Goal: Information Seeking & Learning: Learn about a topic

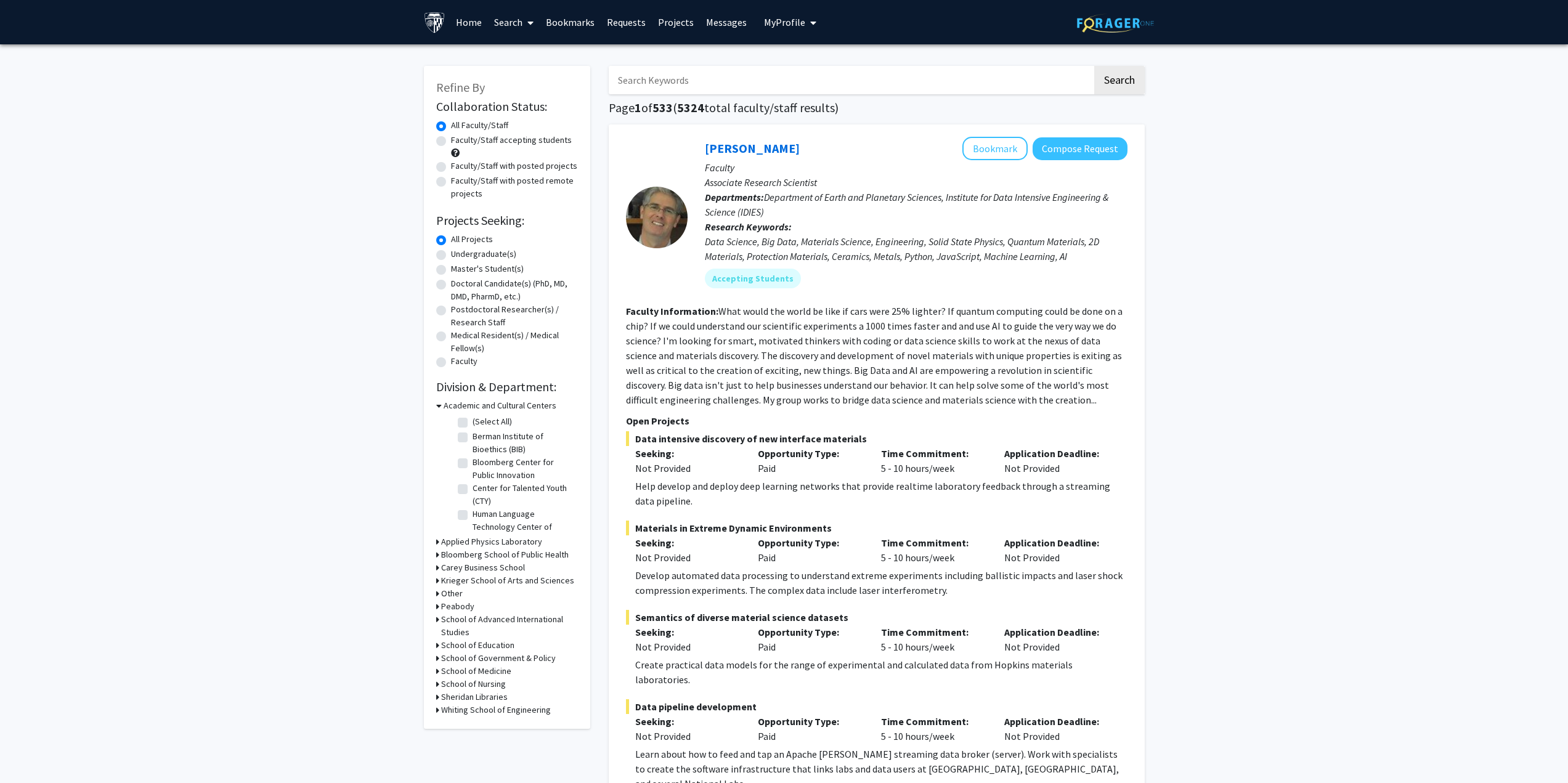
click at [501, 706] on h3 "Whiting School of Engineering" at bounding box center [495, 710] width 109 height 13
click at [504, 739] on label "Computer Science" at bounding box center [507, 732] width 69 height 13
click at [481, 735] on input "Computer Science" at bounding box center [476, 730] width 8 height 8
checkbox input "true"
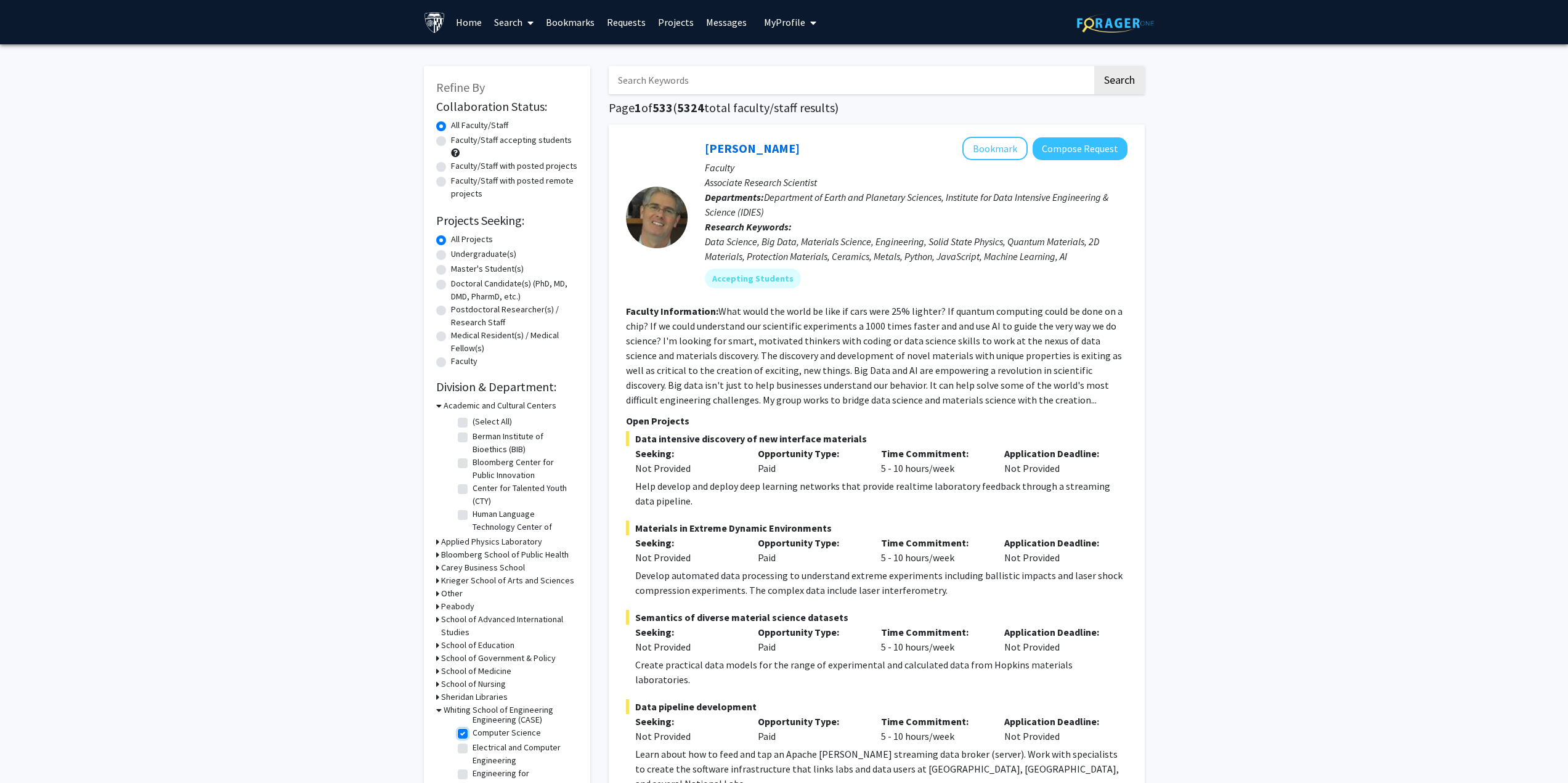
checkbox input "true"
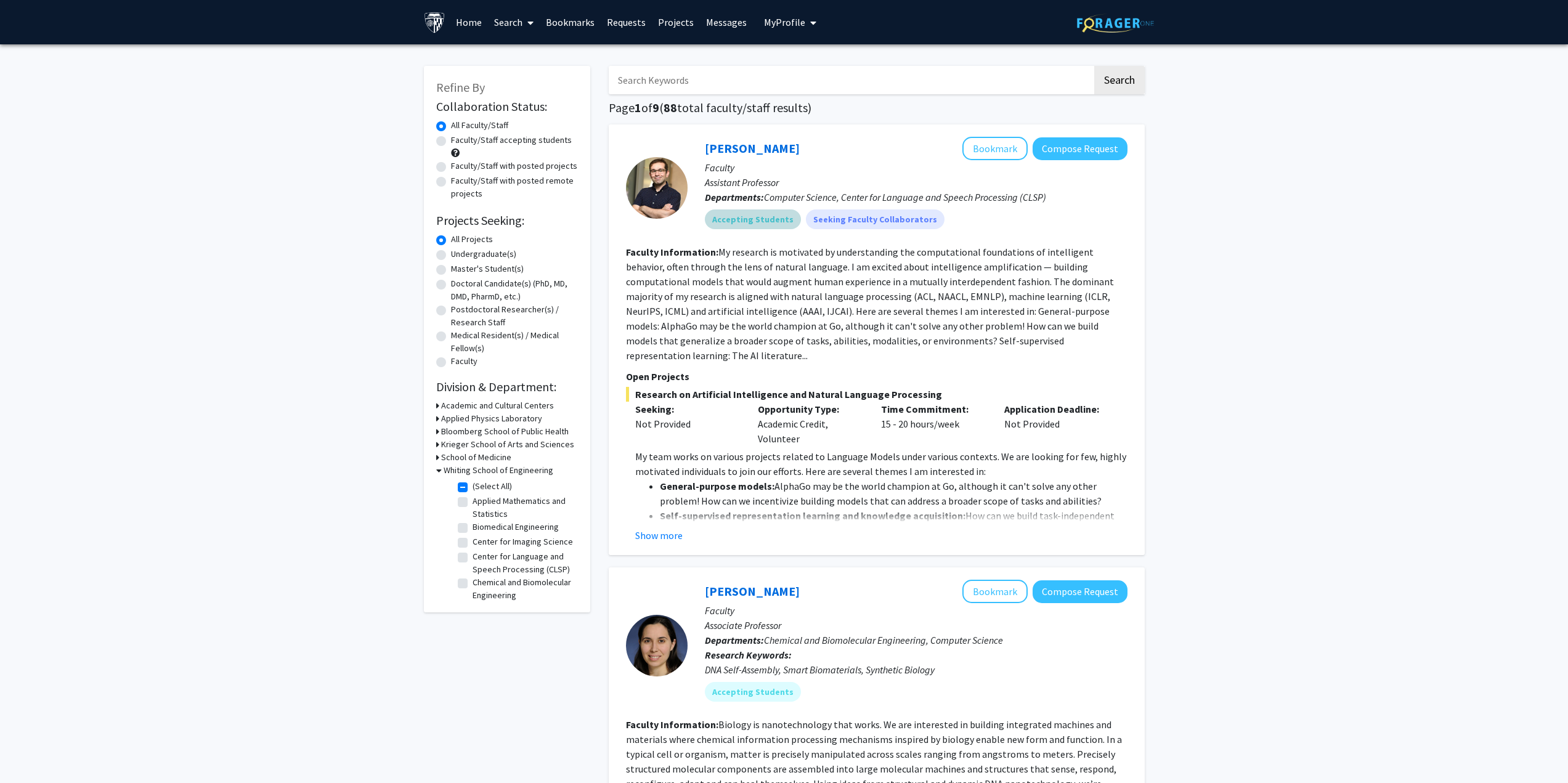
scroll to position [123, 0]
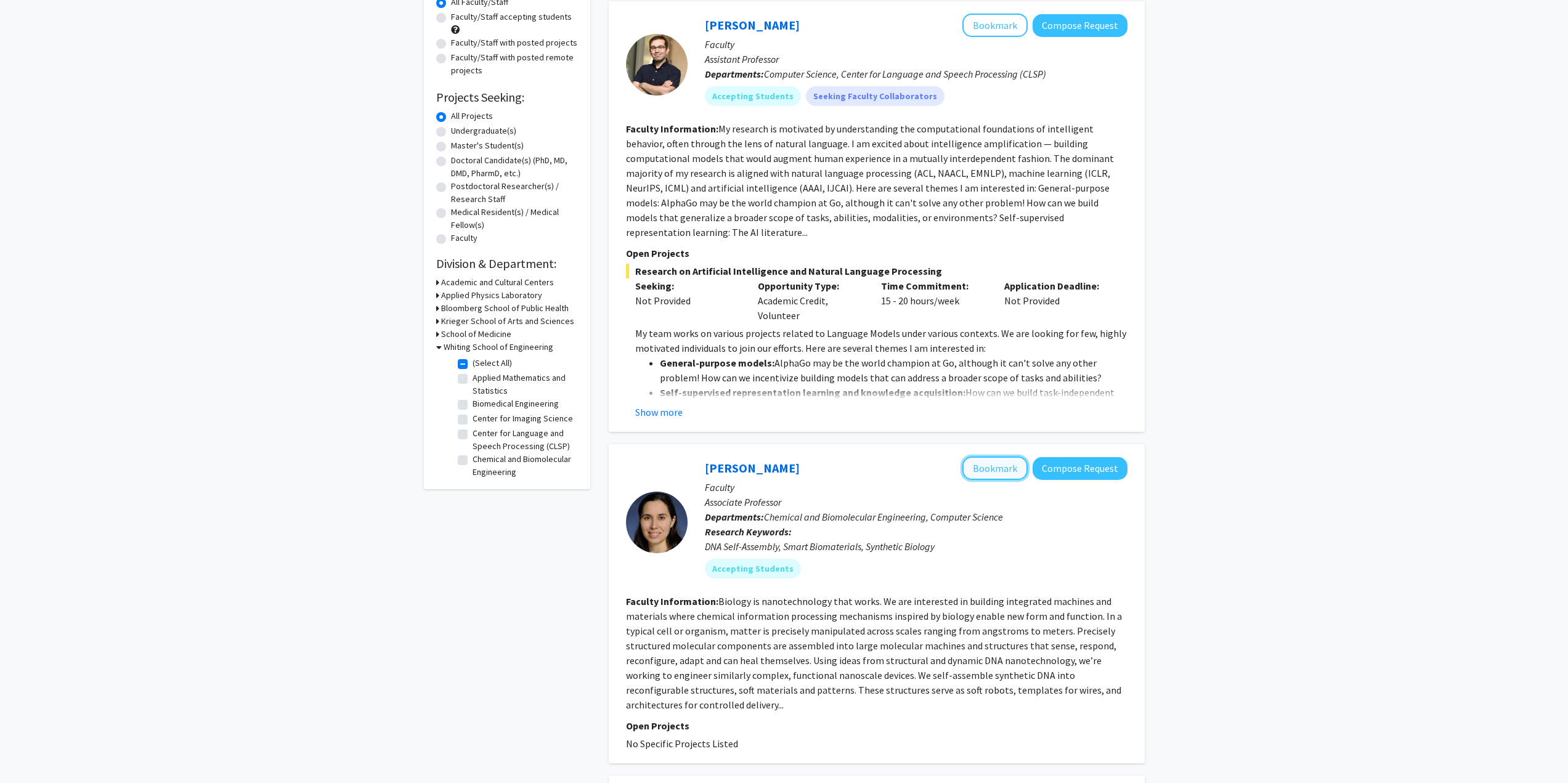
click at [990, 457] on button "Bookmark" at bounding box center [995, 468] width 66 height 23
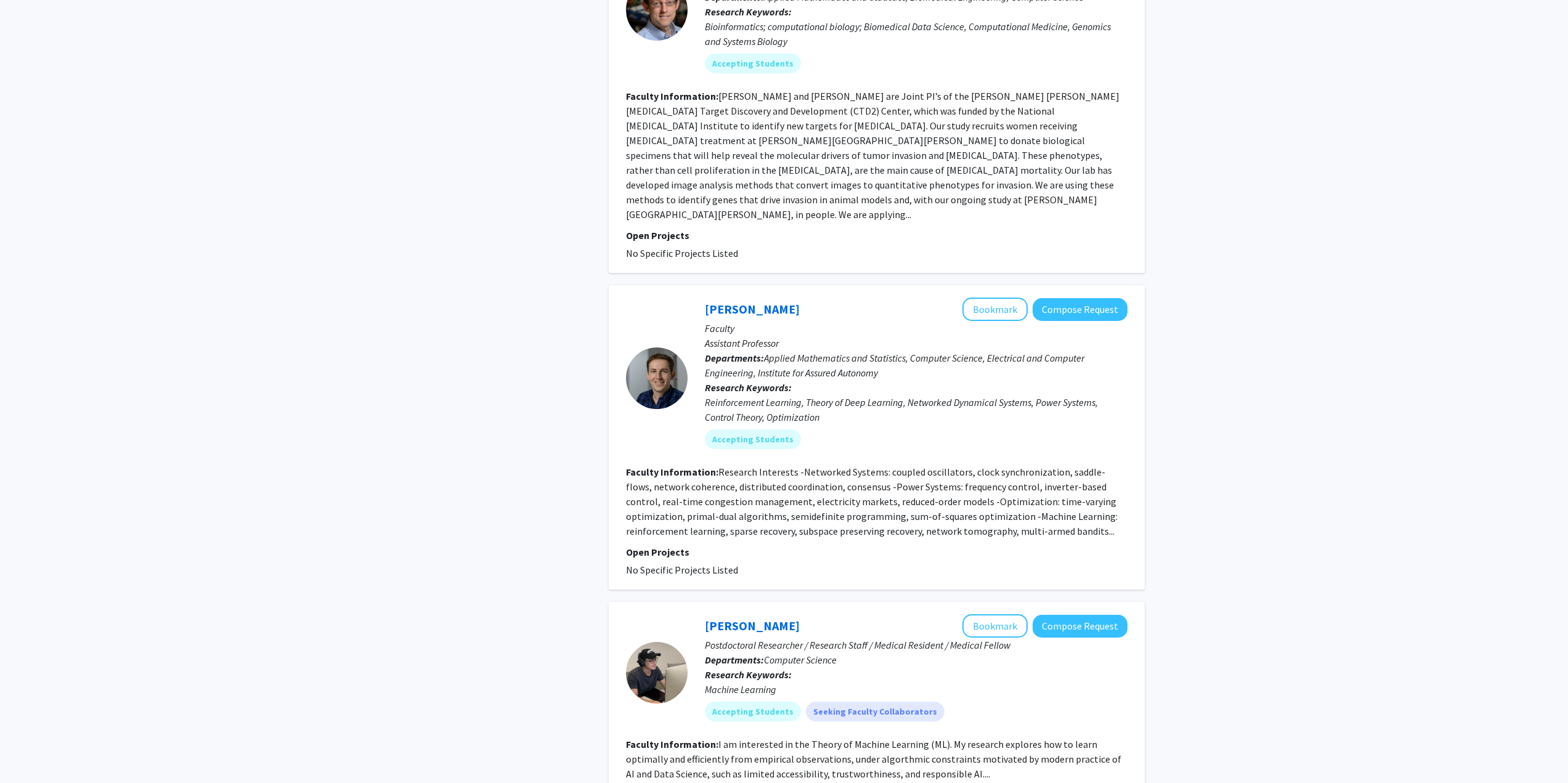
scroll to position [2700, 0]
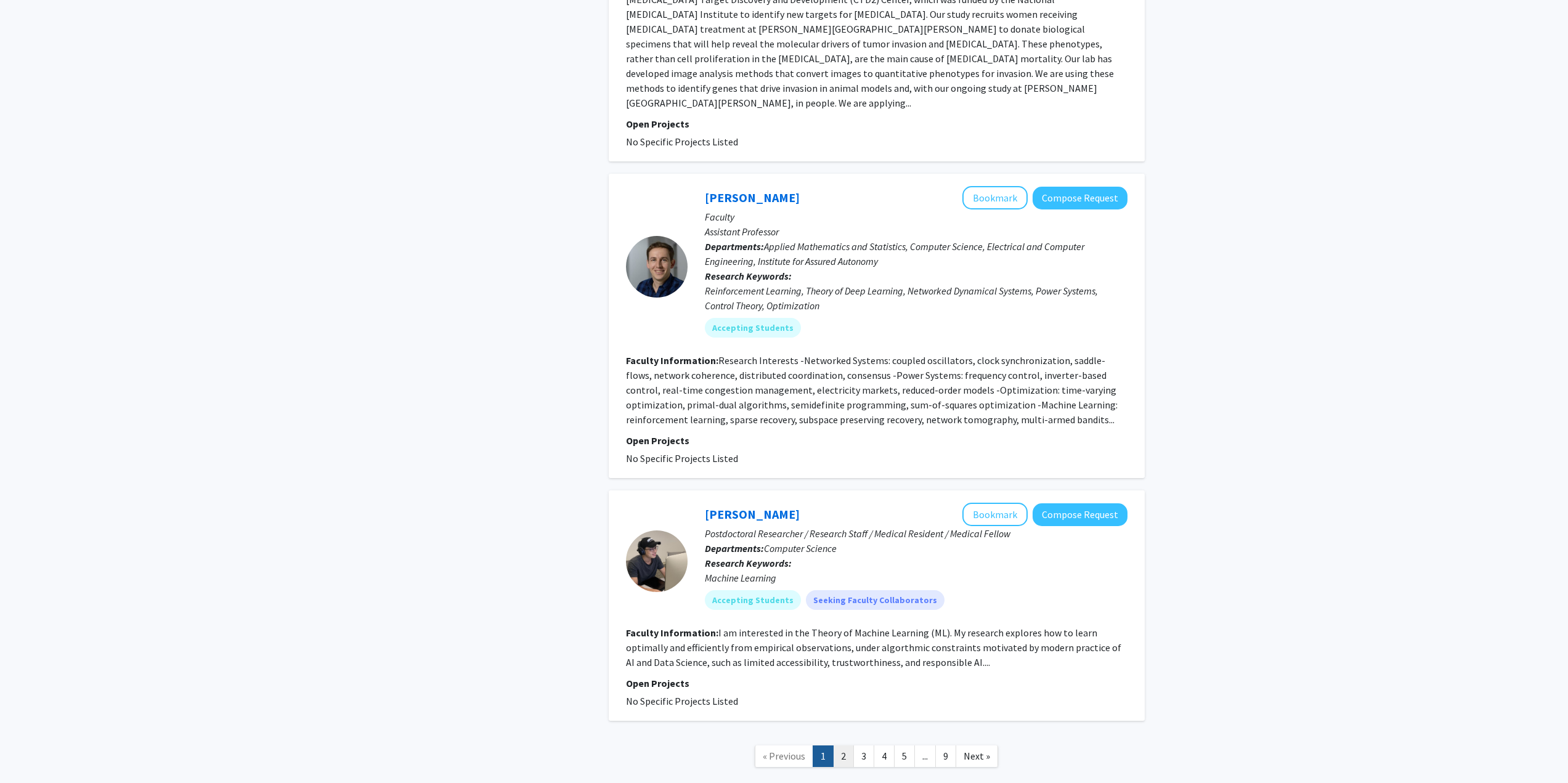
click at [852, 746] on link "2" at bounding box center [843, 757] width 21 height 22
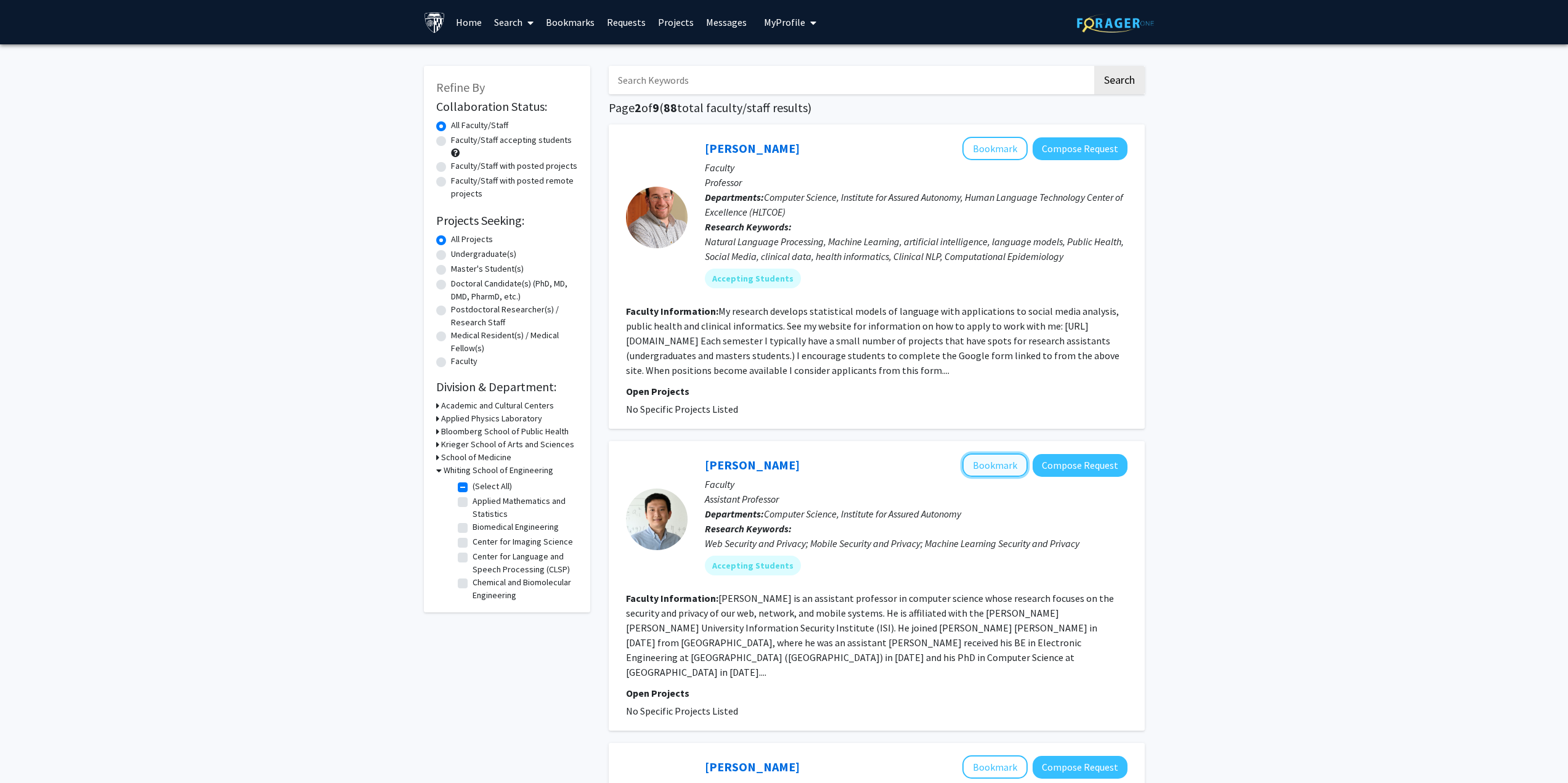
click at [1016, 464] on button "Bookmark" at bounding box center [995, 465] width 66 height 23
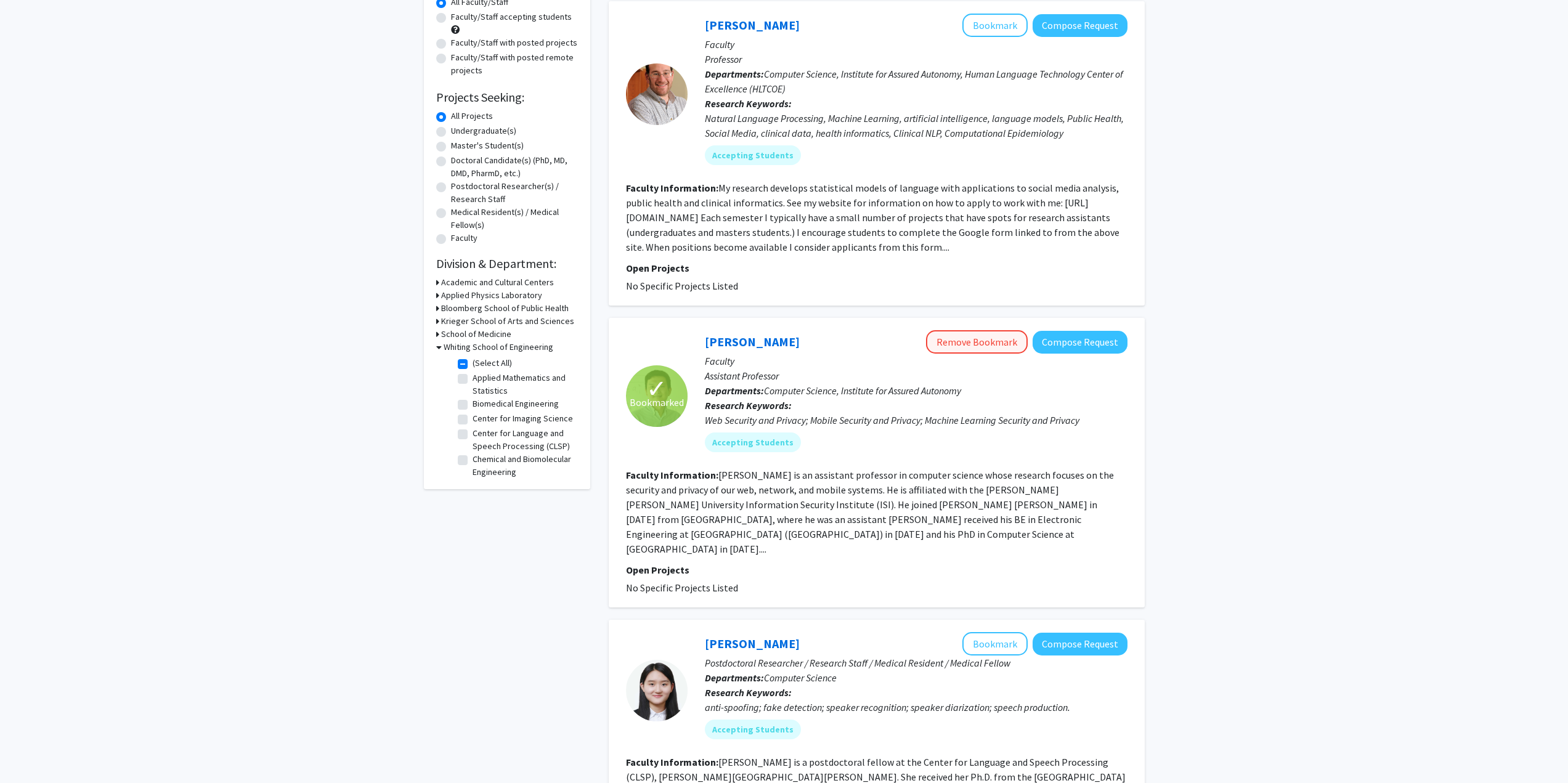
scroll to position [246, 0]
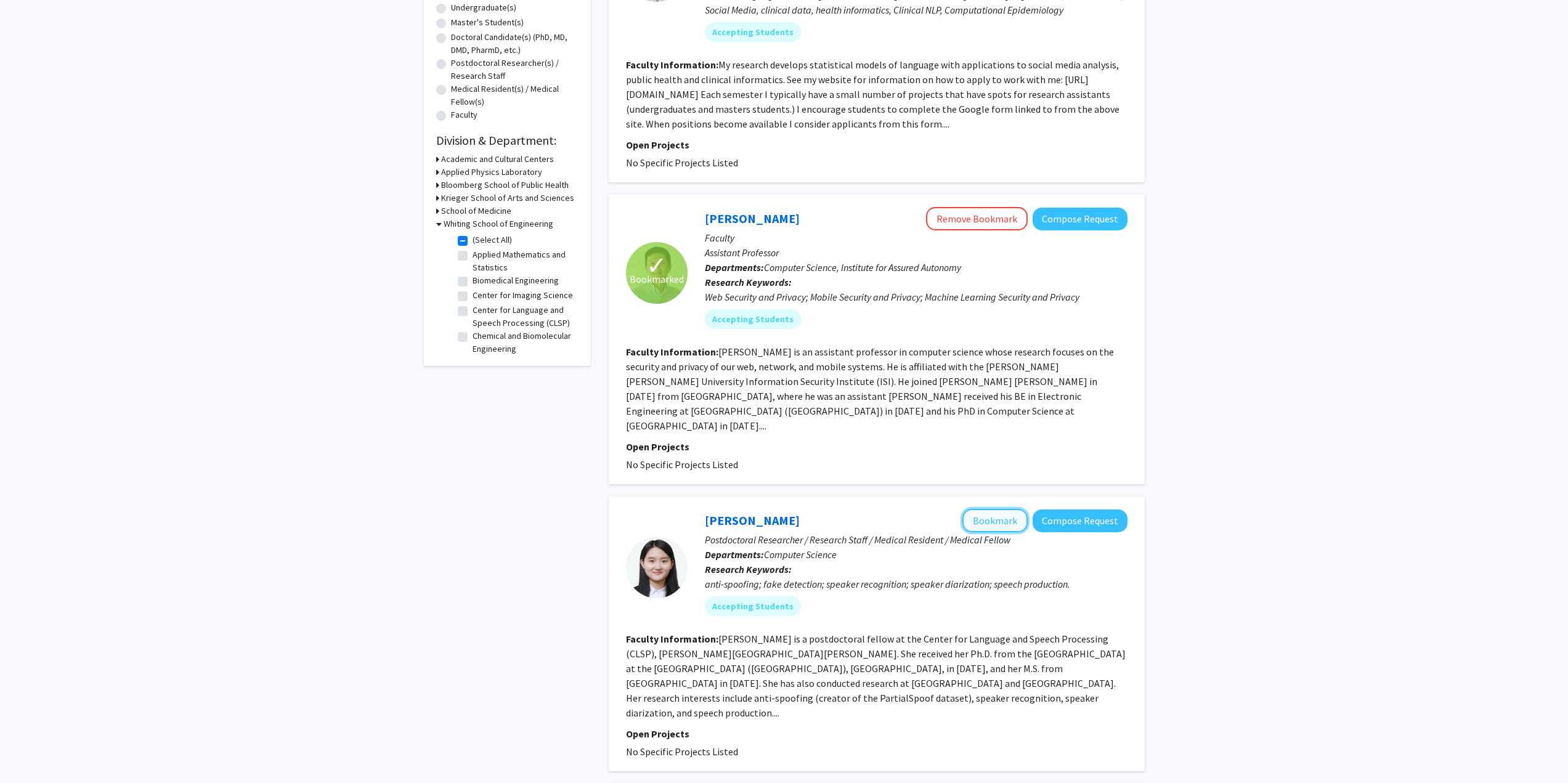
click at [1007, 509] on button "Bookmark" at bounding box center [995, 520] width 66 height 23
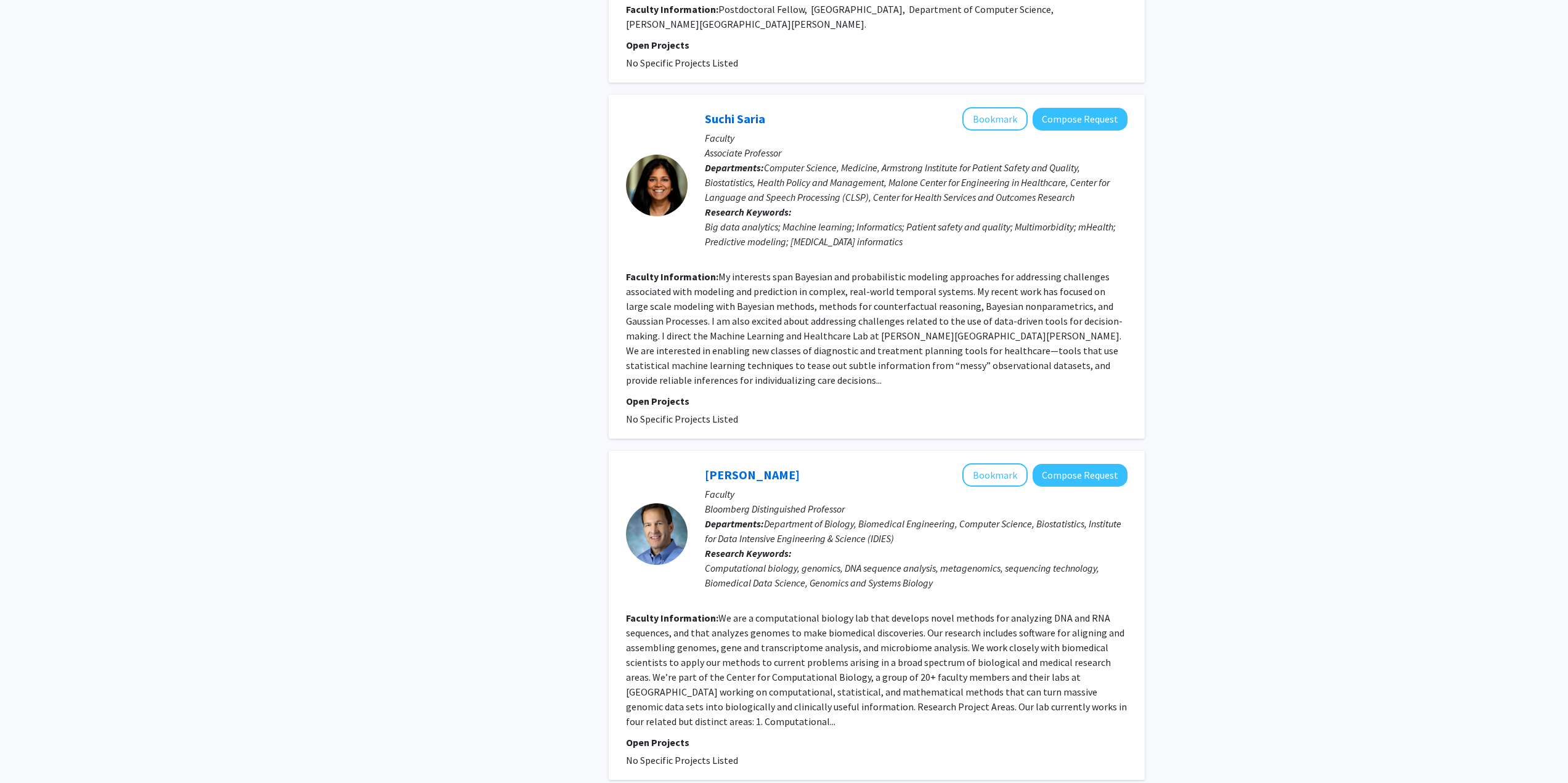
scroll to position [2415, 0]
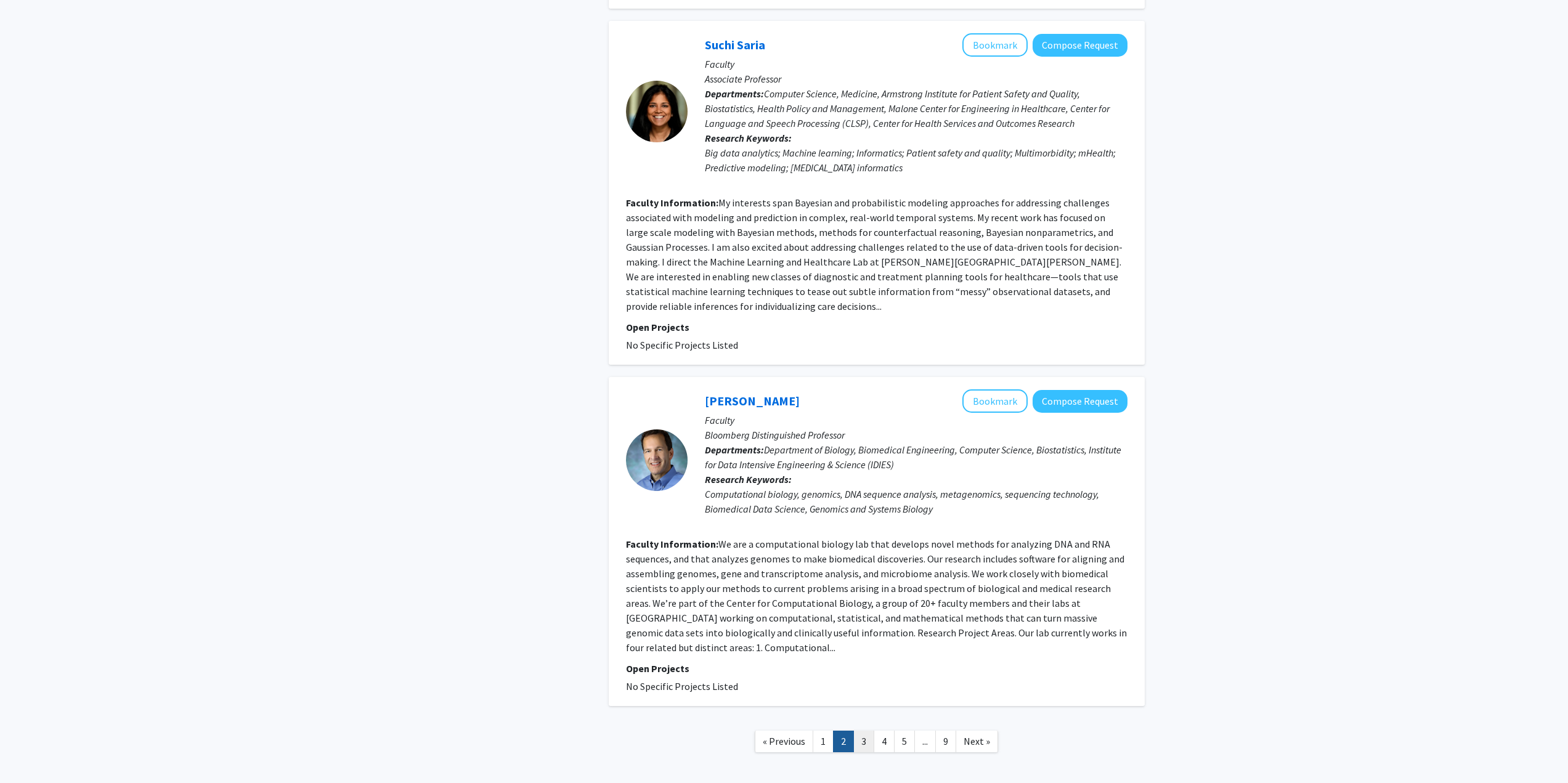
click at [864, 731] on link "3" at bounding box center [864, 741] width 21 height 22
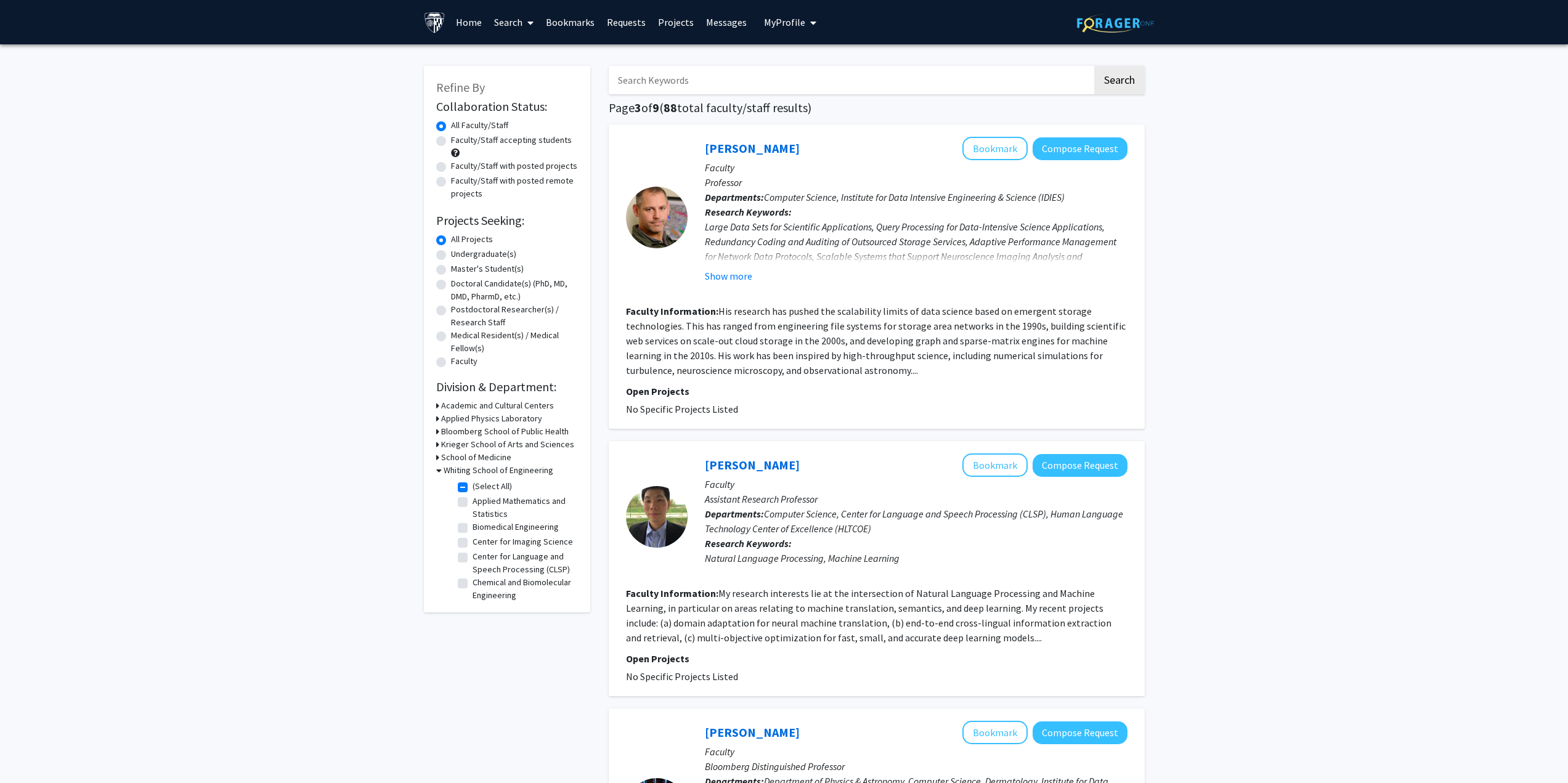
click at [508, 527] on label "Biomedical Engineering" at bounding box center [516, 527] width 86 height 13
click at [481, 527] on input "Biomedical Engineering" at bounding box center [476, 525] width 8 height 8
checkbox input "true"
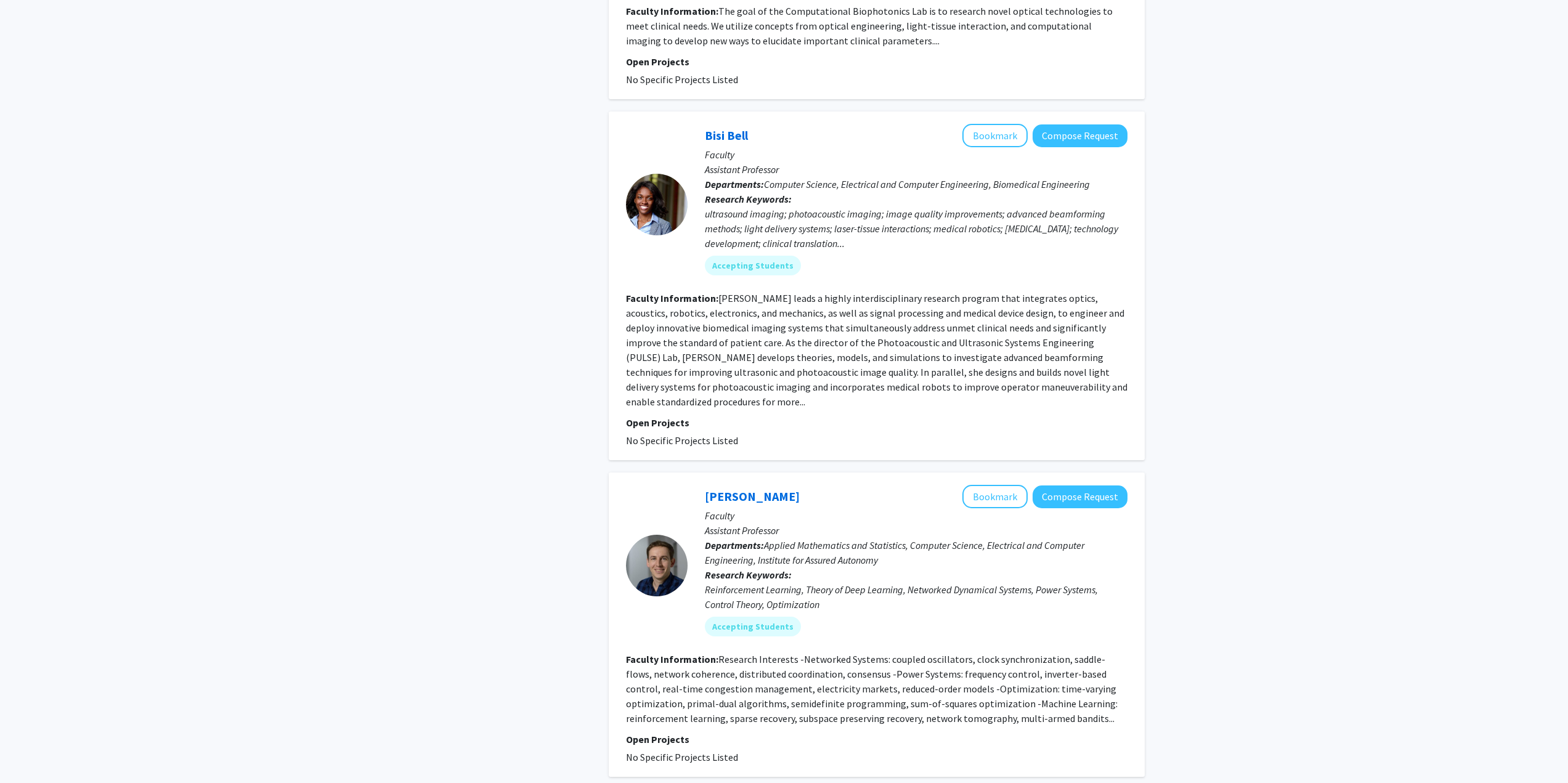
scroll to position [2814, 0]
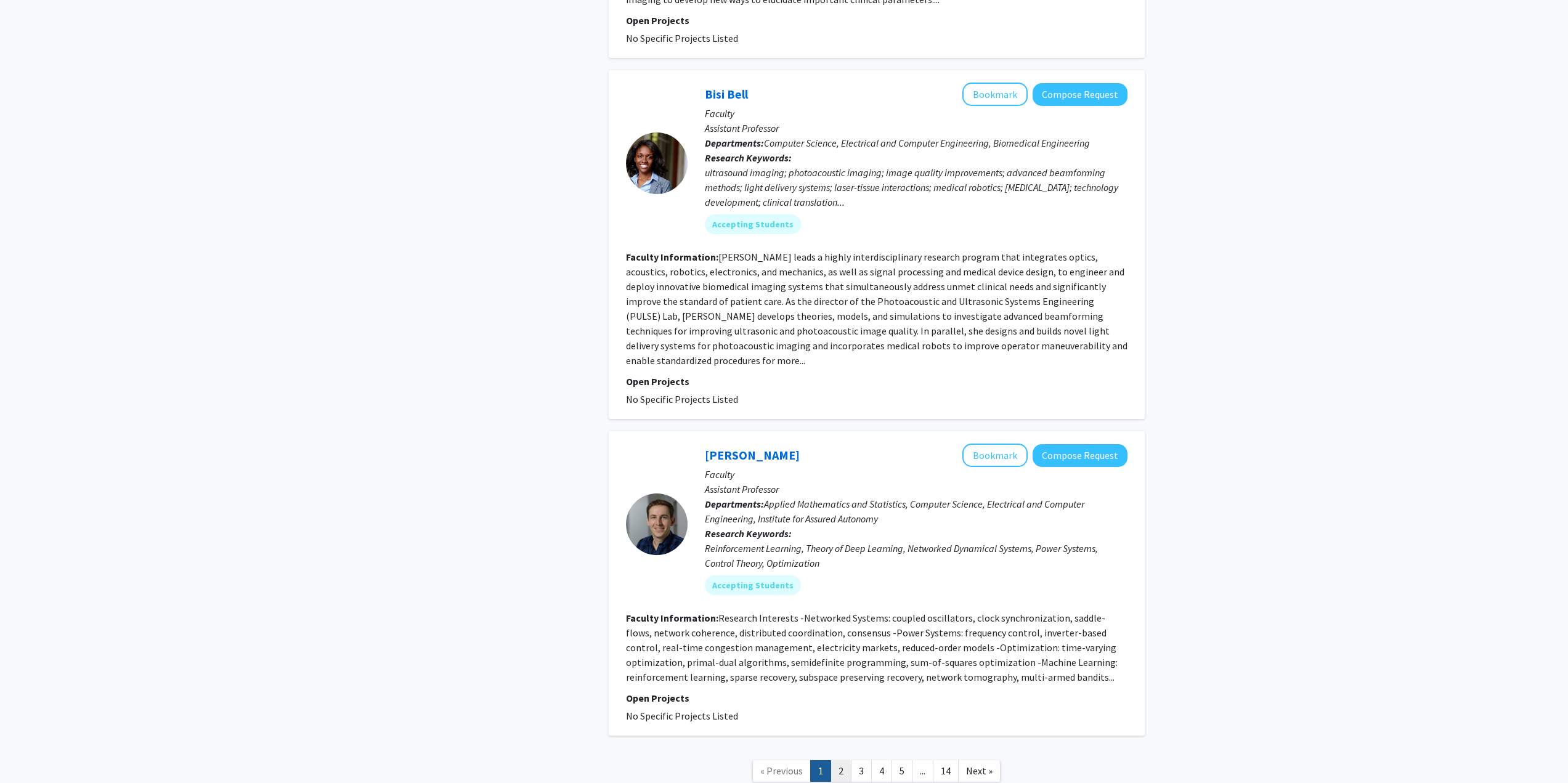
click at [848, 760] on link "2" at bounding box center [841, 771] width 21 height 22
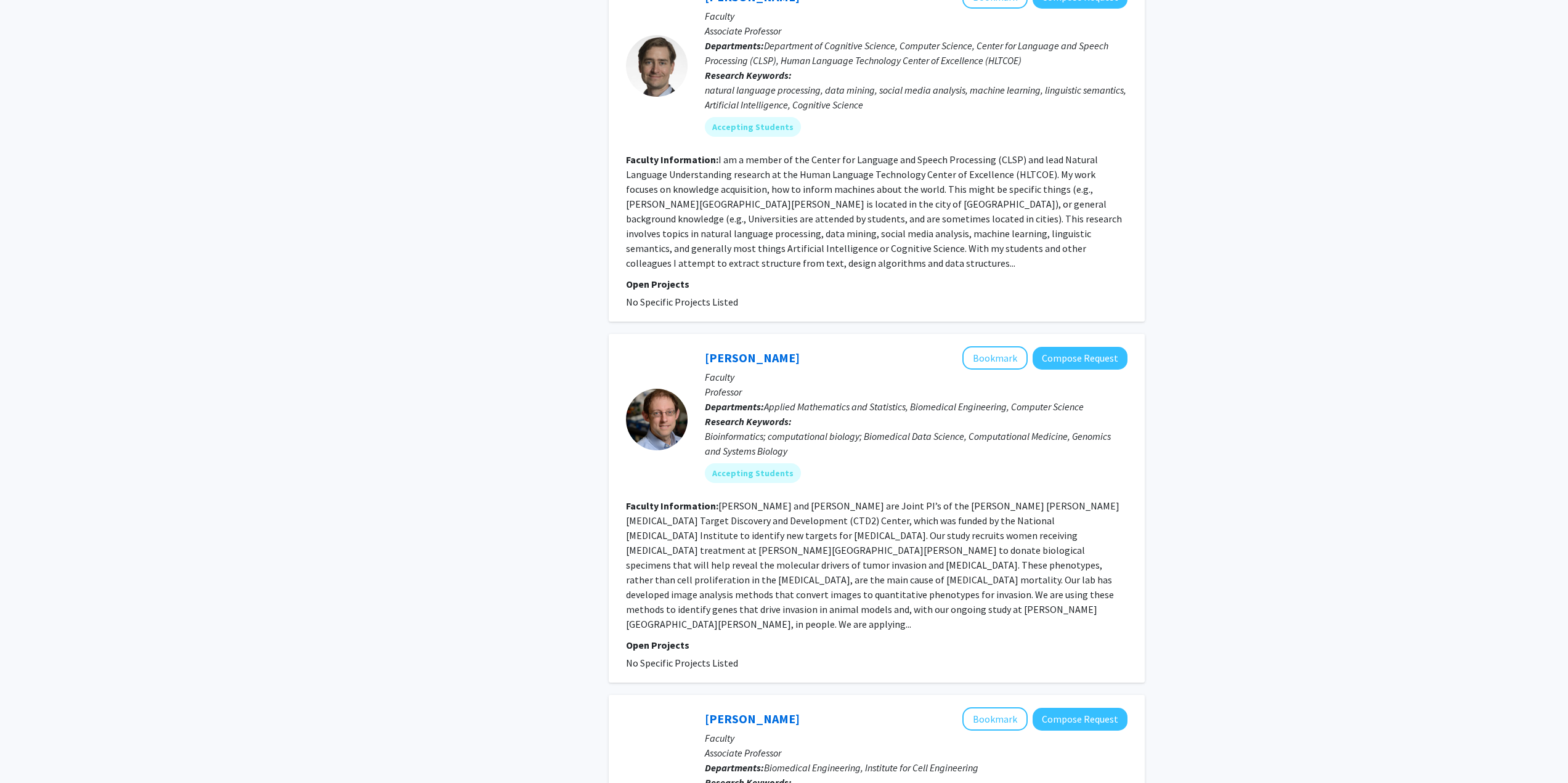
scroll to position [2711, 0]
